Goal: Check status: Check status

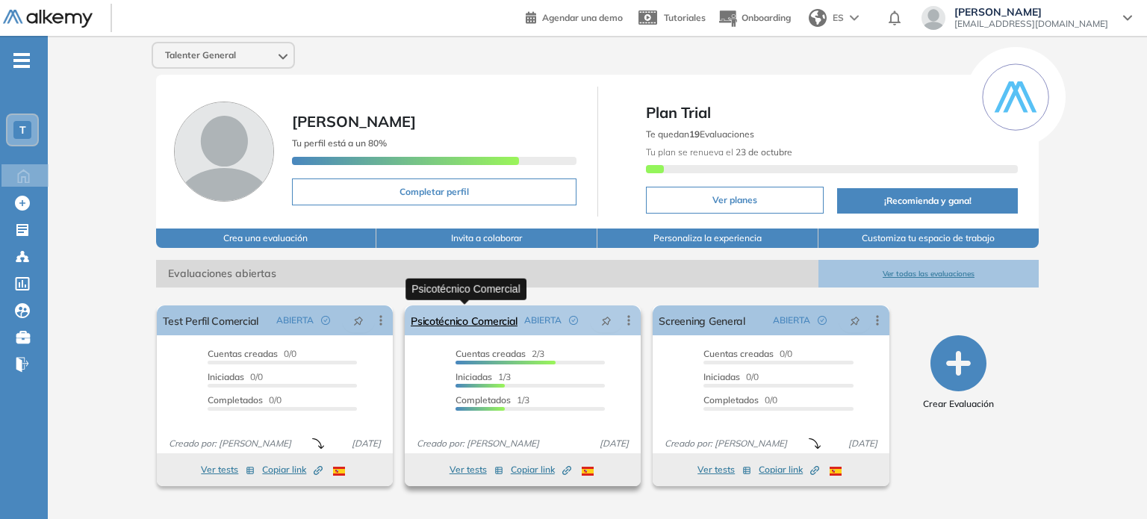
click at [467, 320] on link "Psicotécnico Comercial" at bounding box center [464, 320] width 107 height 30
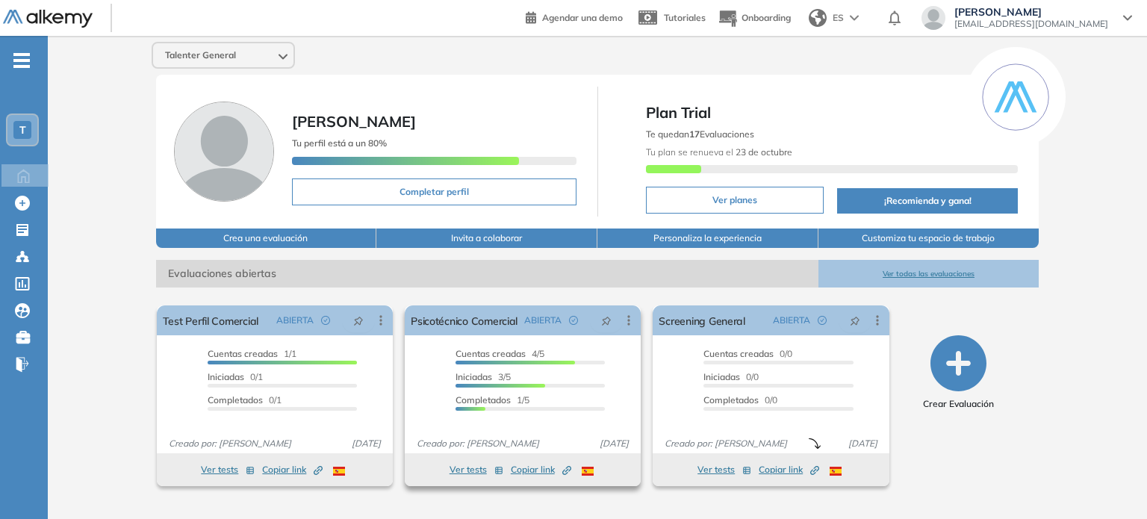
click at [486, 349] on span "Cuentas creadas" at bounding box center [490, 353] width 70 height 11
click at [482, 324] on link "Psicotécnico Comercial" at bounding box center [464, 320] width 107 height 30
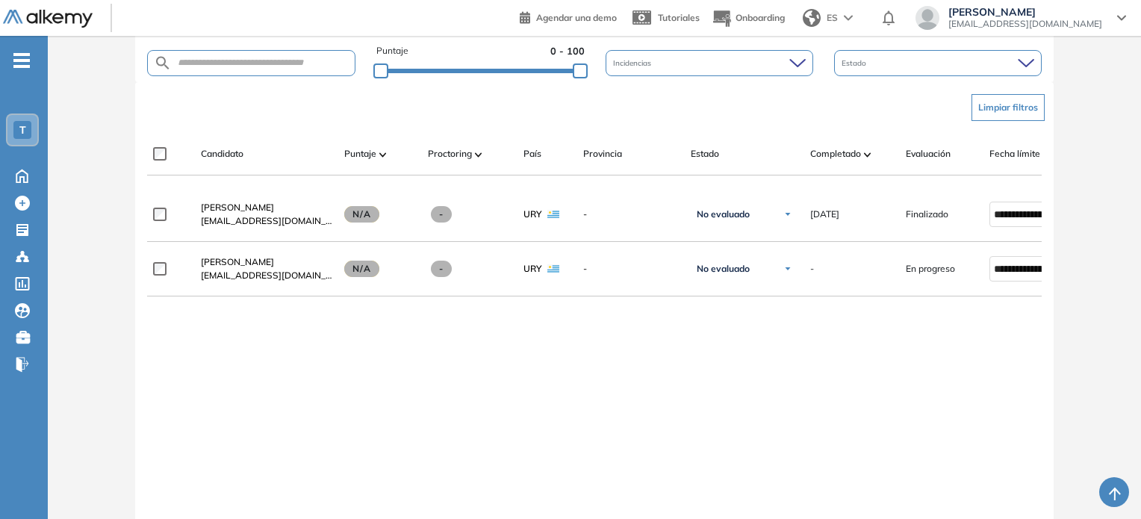
scroll to position [224, 0]
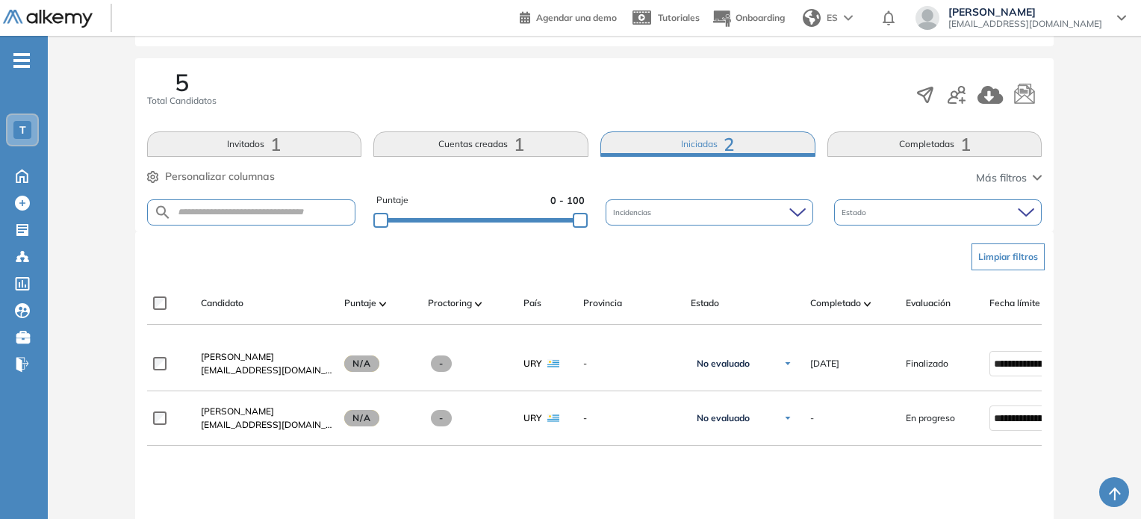
click at [940, 140] on button "Completadas 1" at bounding box center [934, 143] width 215 height 25
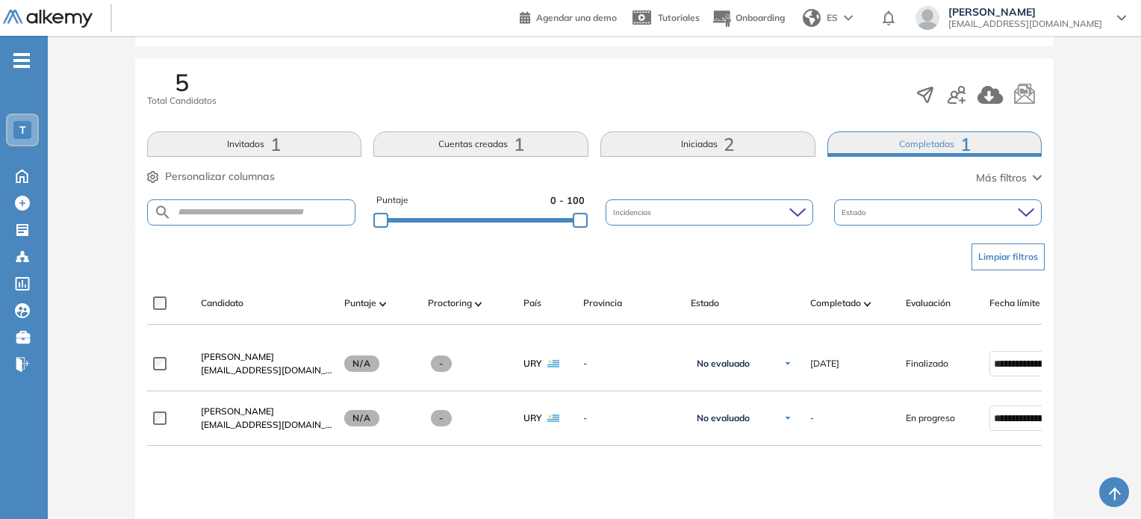
click at [670, 146] on button "Iniciadas 2" at bounding box center [707, 143] width 215 height 25
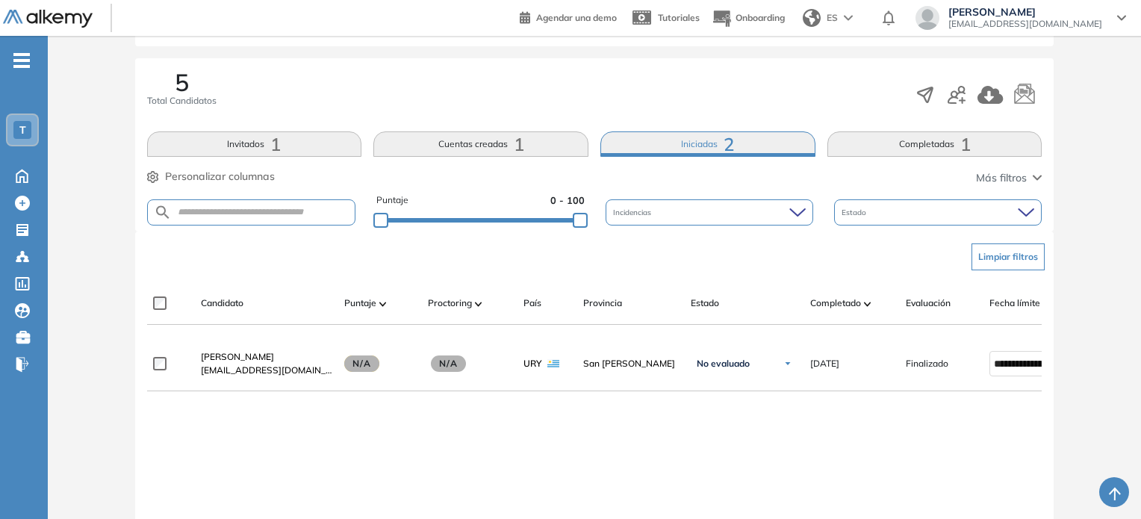
click at [970, 144] on button "Completadas 1" at bounding box center [934, 143] width 215 height 25
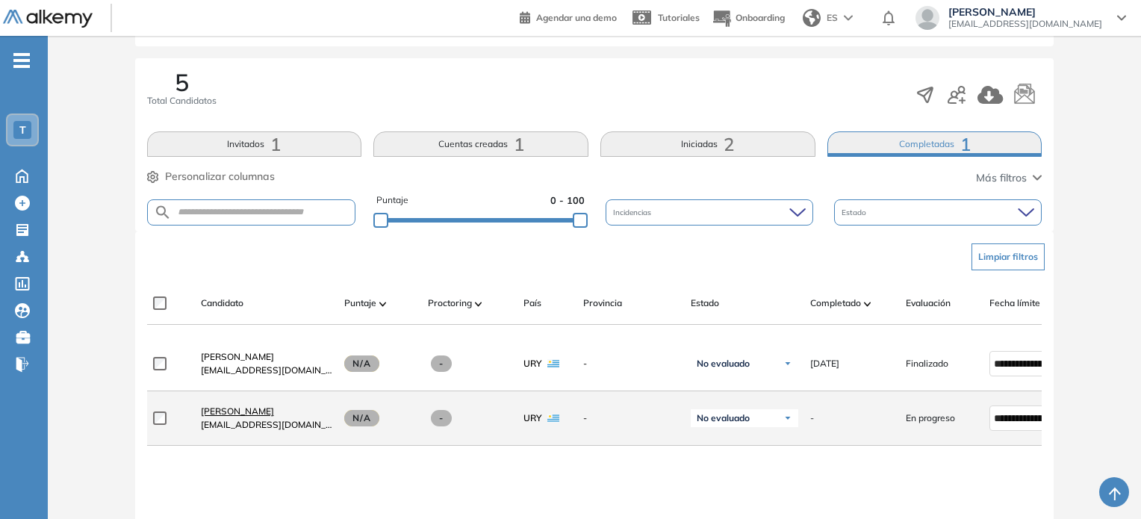
click at [252, 417] on span "[PERSON_NAME]" at bounding box center [237, 410] width 73 height 11
